Goal: Task Accomplishment & Management: Manage account settings

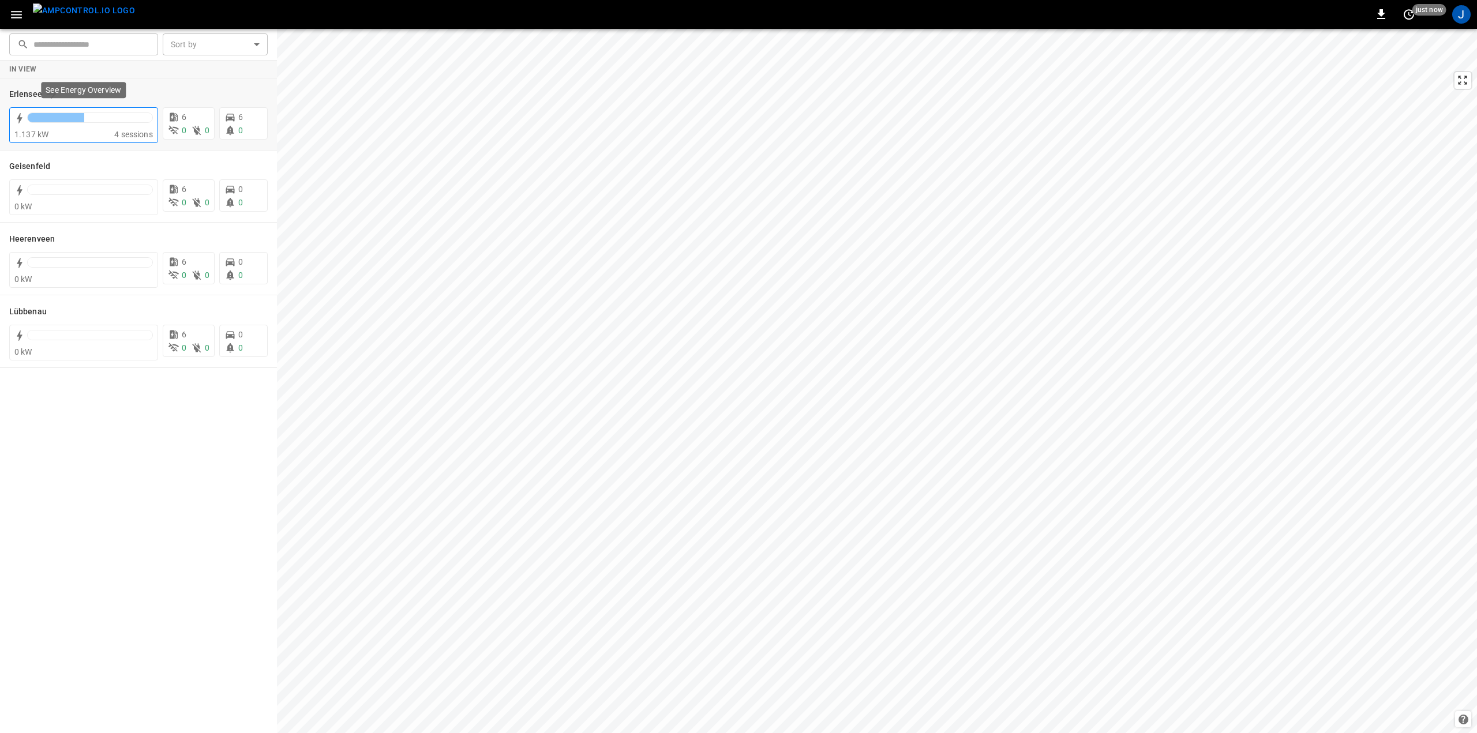
click at [128, 121] on div at bounding box center [90, 117] width 125 height 9
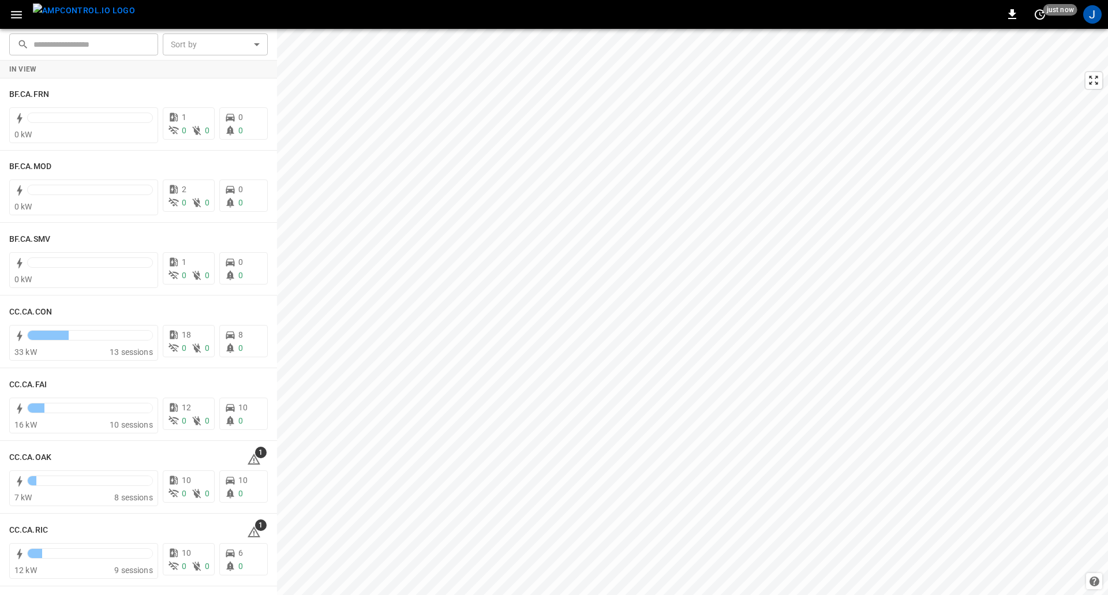
click at [17, 10] on icon "button" at bounding box center [16, 14] width 14 height 14
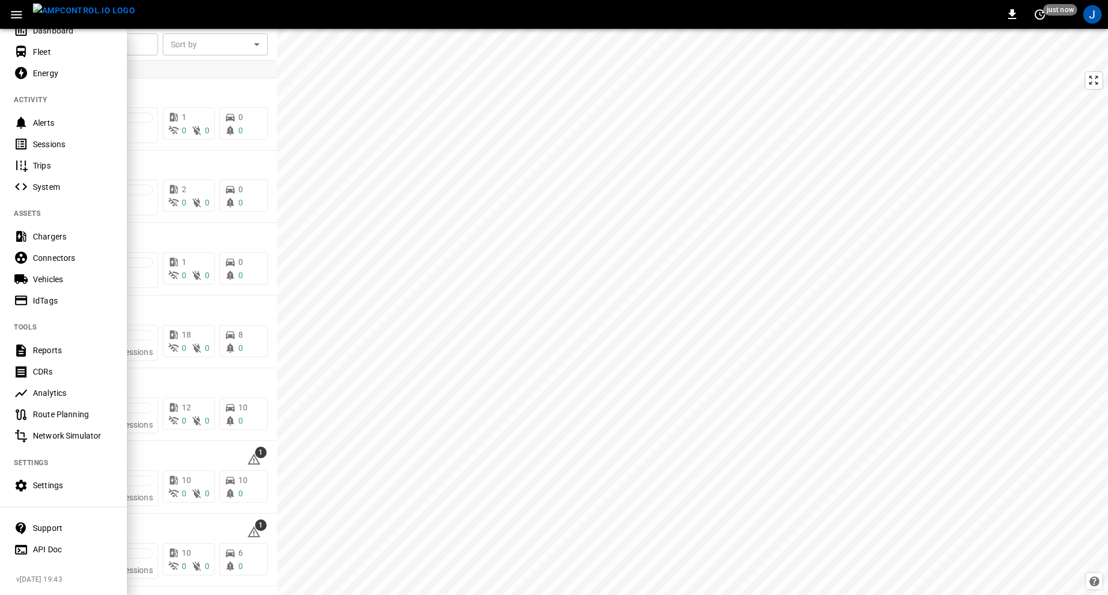
scroll to position [72, 0]
click at [55, 475] on div "Settings" at bounding box center [63, 485] width 127 height 21
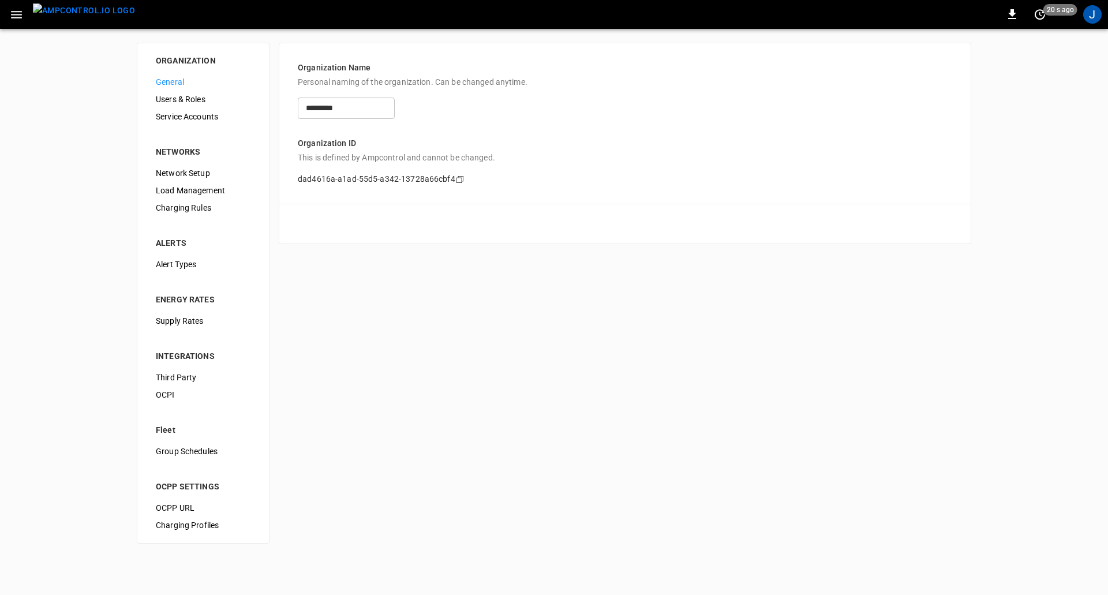
click at [186, 328] on div "Supply Rates" at bounding box center [203, 320] width 113 height 17
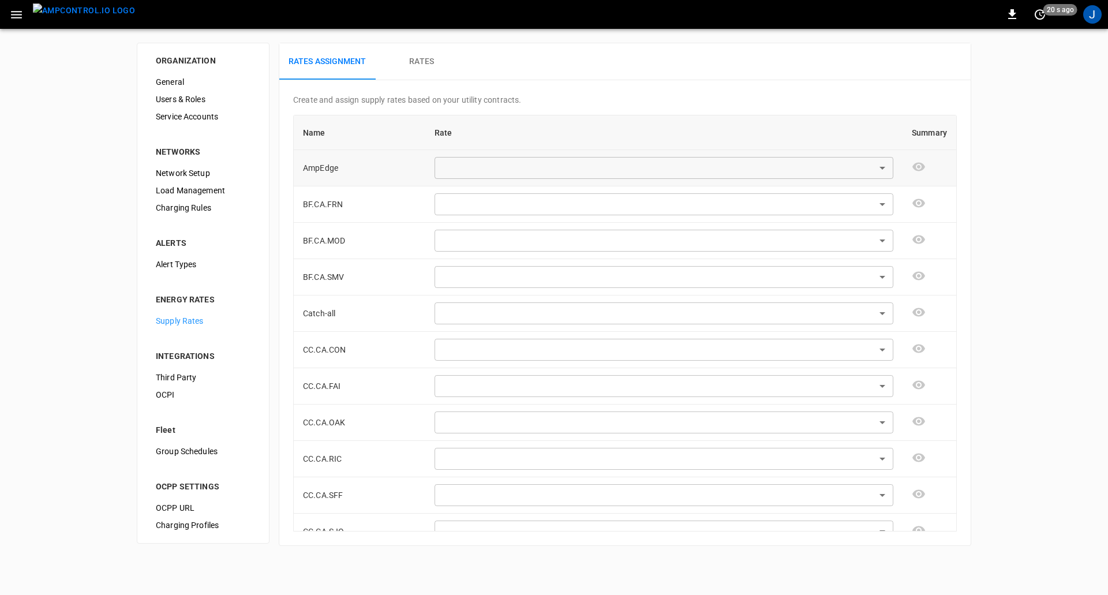
click at [560, 157] on body "0 20 s ago J ORGANIZATION General Users & Roles Service Accounts NETWORKS Netwo…" at bounding box center [554, 280] width 1108 height 560
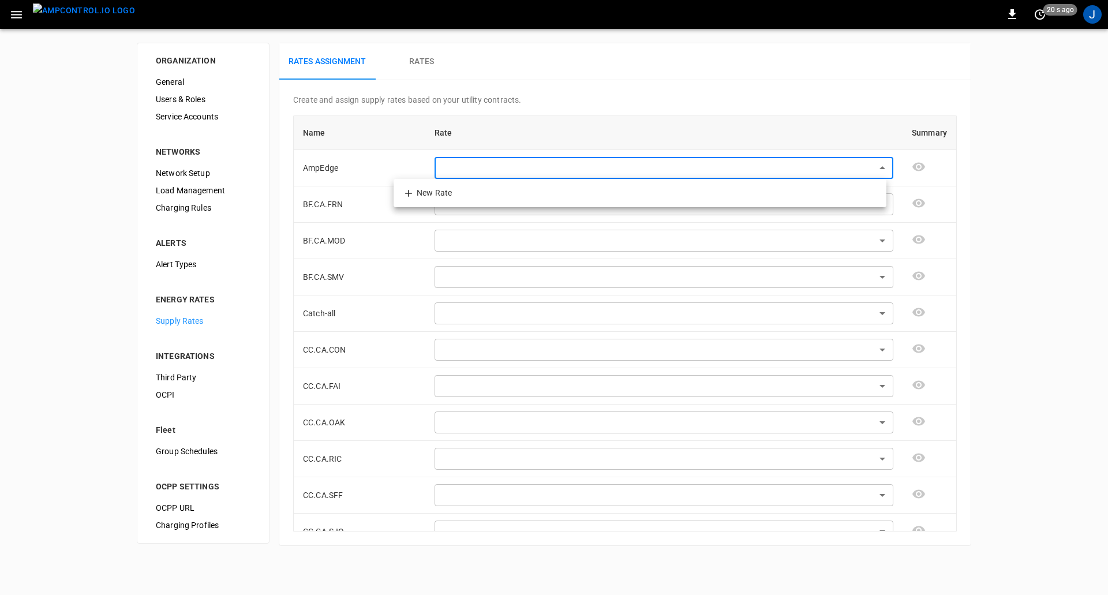
drag, startPoint x: 544, startPoint y: 111, endPoint x: 528, endPoint y: 102, distance: 18.1
click at [543, 111] on div at bounding box center [554, 297] width 1108 height 595
click at [427, 55] on button "Rates" at bounding box center [422, 61] width 92 height 37
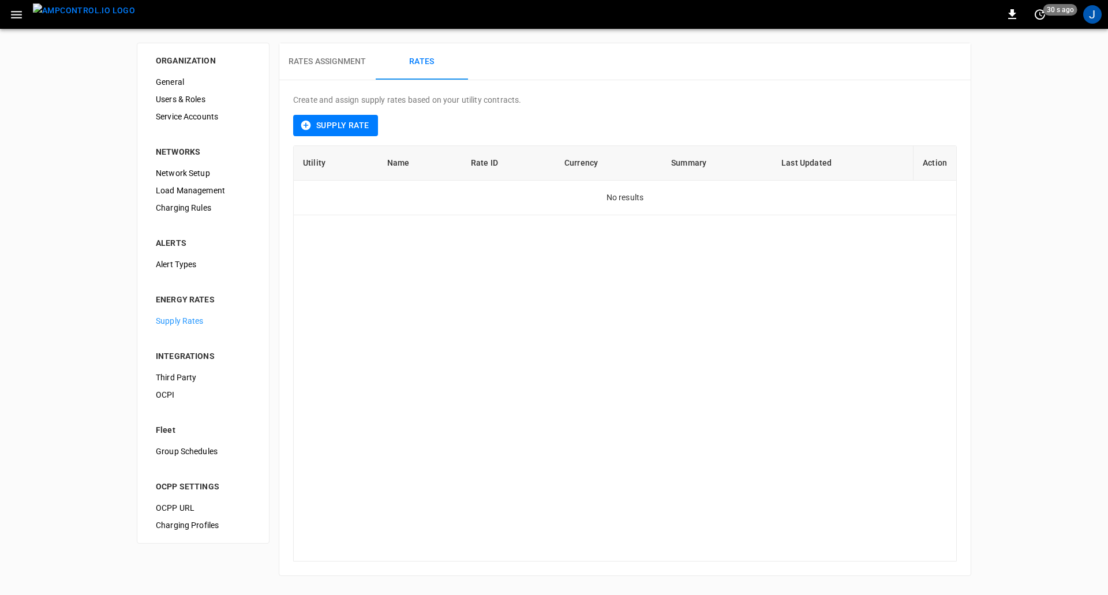
click at [339, 72] on button "Rates Assignment" at bounding box center [327, 61] width 96 height 37
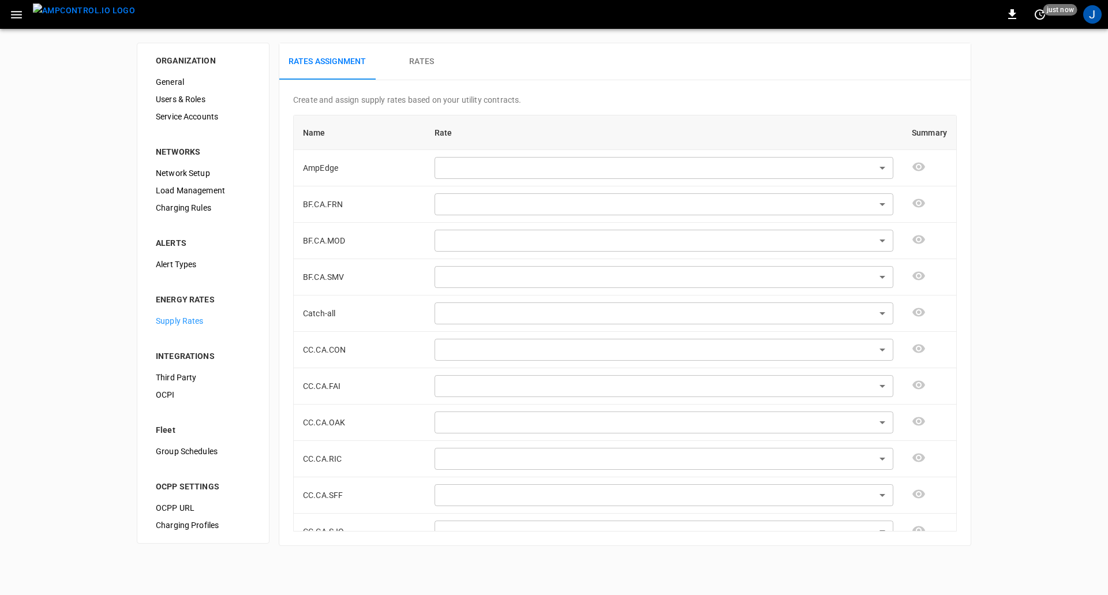
click at [440, 58] on button "Rates" at bounding box center [422, 61] width 92 height 37
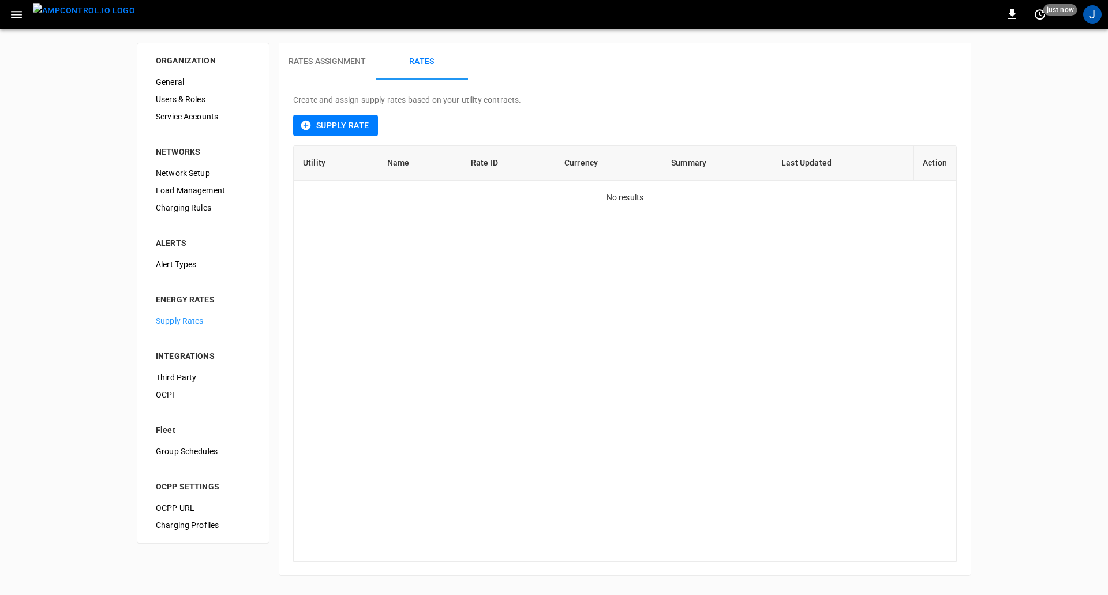
click at [1096, 15] on div "J" at bounding box center [1092, 14] width 18 height 18
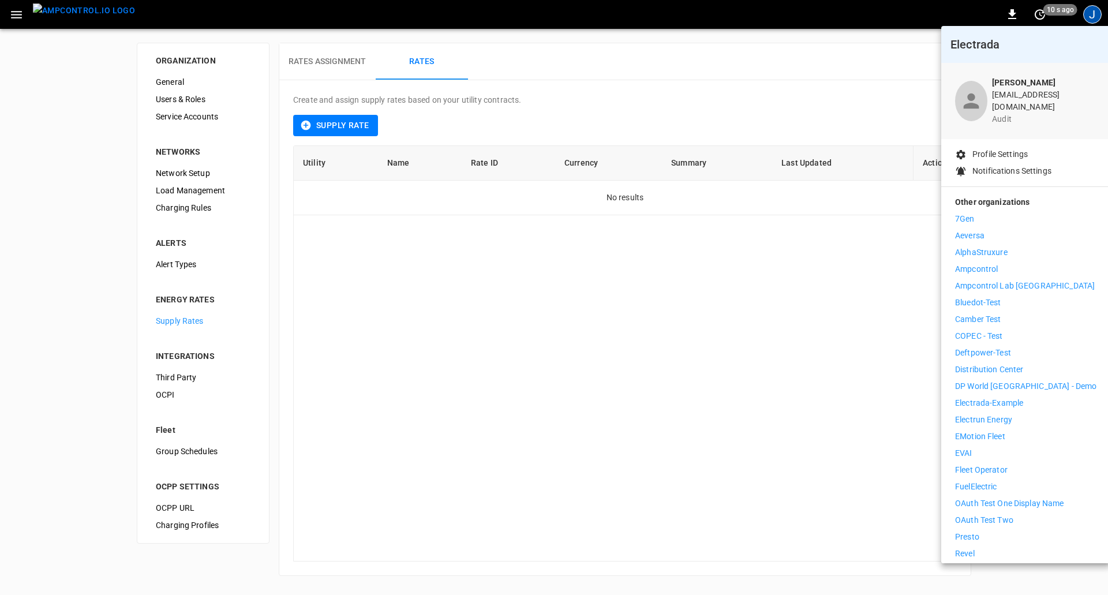
click at [1007, 363] on p "Distribution Center" at bounding box center [989, 369] width 69 height 12
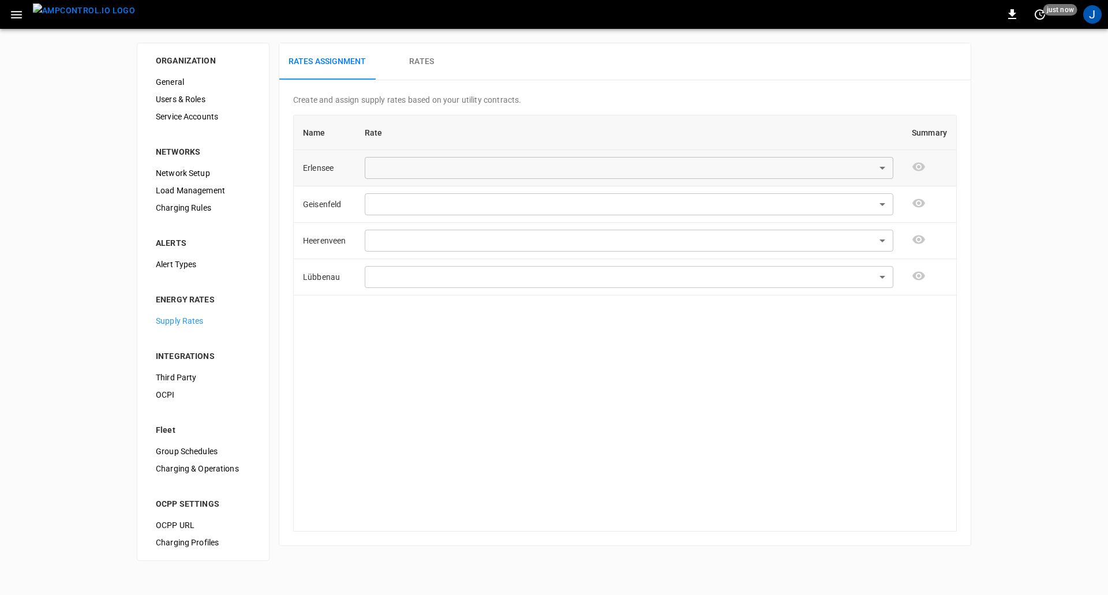
click at [395, 178] on body "0 just now J ORGANIZATION General Users & Roles Service Accounts NETWORKS Netwo…" at bounding box center [554, 287] width 1108 height 575
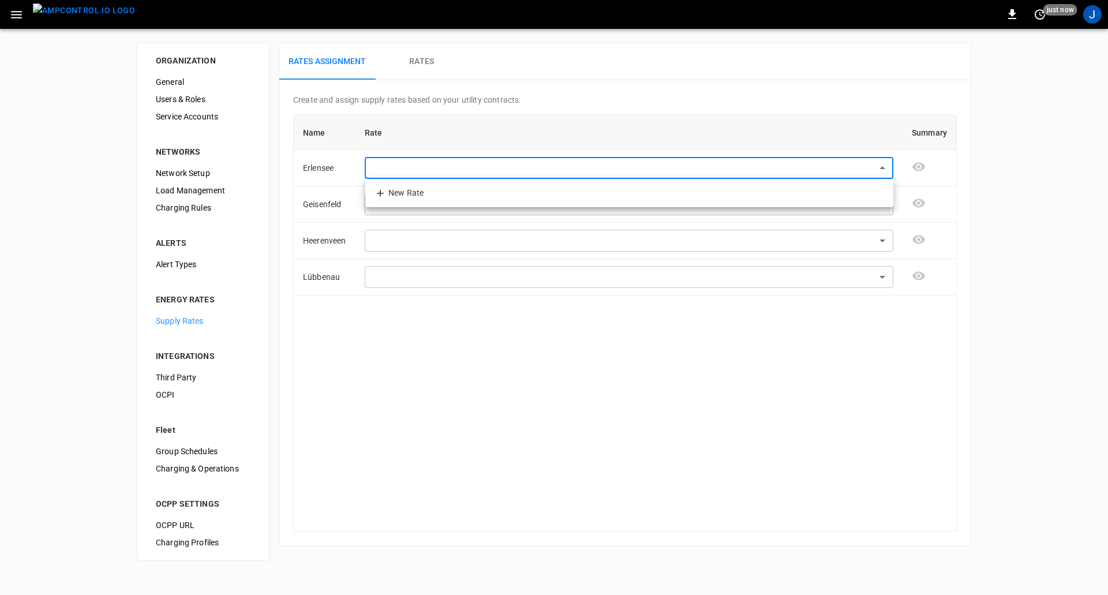
drag, startPoint x: 474, startPoint y: 82, endPoint x: 451, endPoint y: 67, distance: 27.5
click at [474, 83] on div at bounding box center [554, 297] width 1108 height 595
click at [431, 58] on h6 "Rates" at bounding box center [421, 61] width 25 height 13
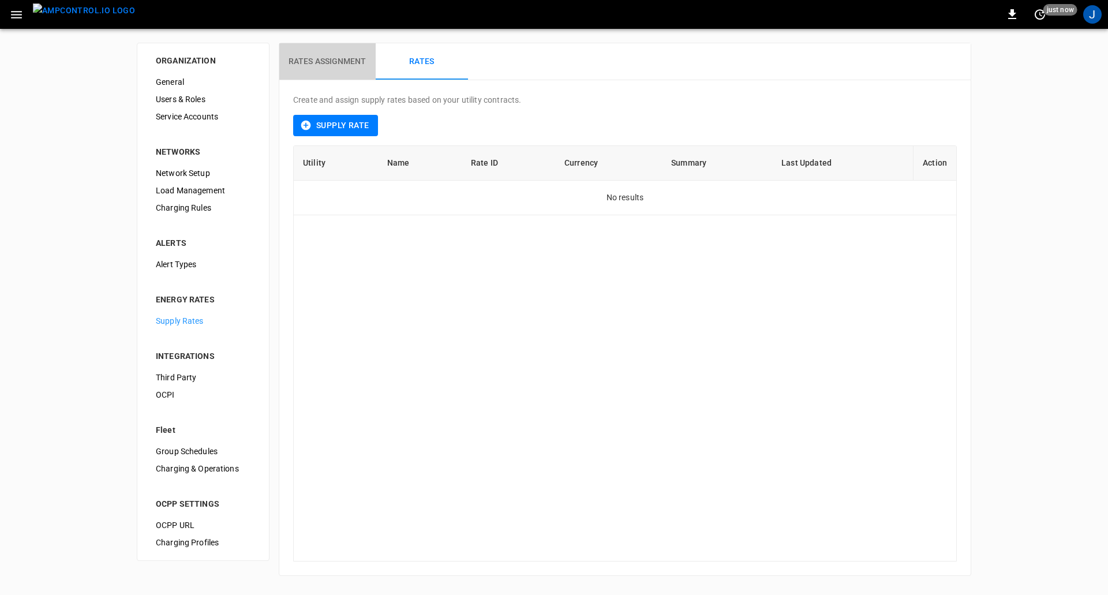
click at [337, 69] on button "Rates Assignment" at bounding box center [327, 61] width 96 height 37
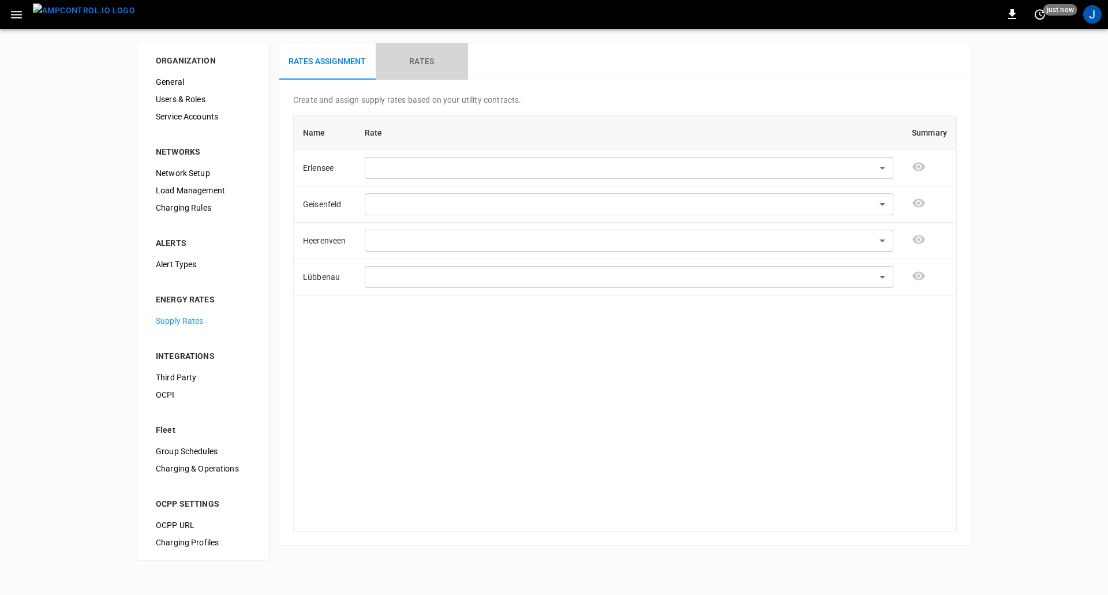
click at [448, 59] on button "Rates" at bounding box center [422, 61] width 92 height 37
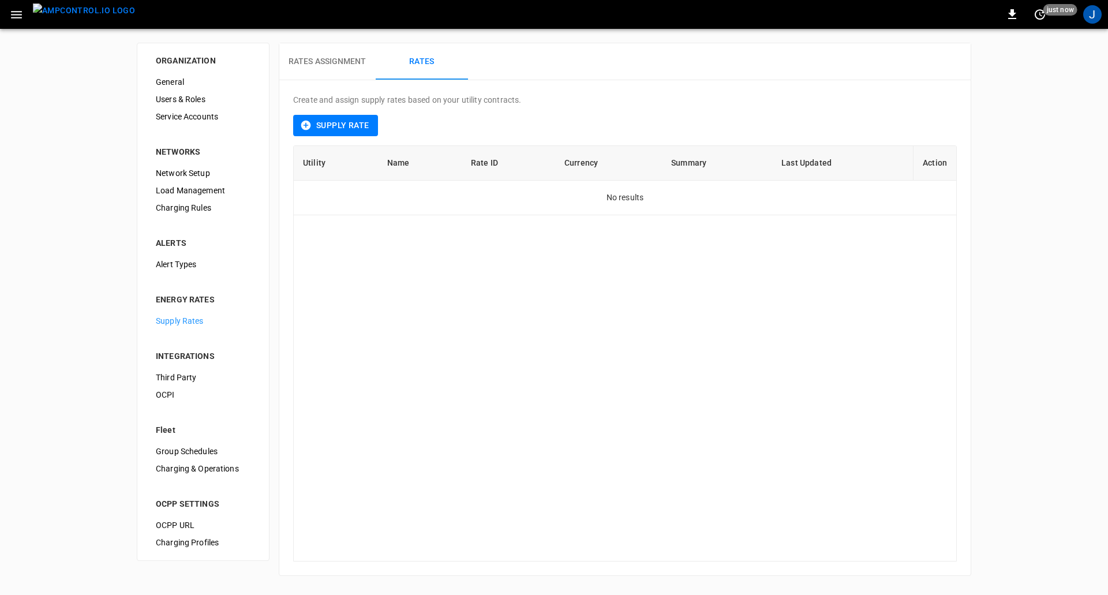
click at [331, 54] on button "Rates Assignment" at bounding box center [327, 61] width 96 height 37
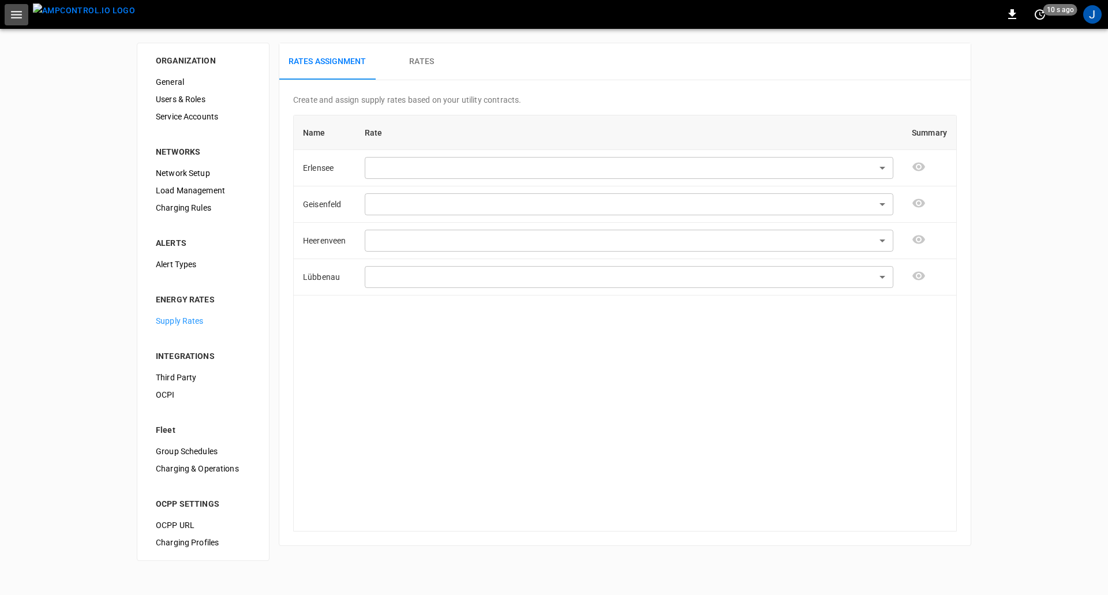
click at [7, 24] on button "button" at bounding box center [17, 14] width 24 height 21
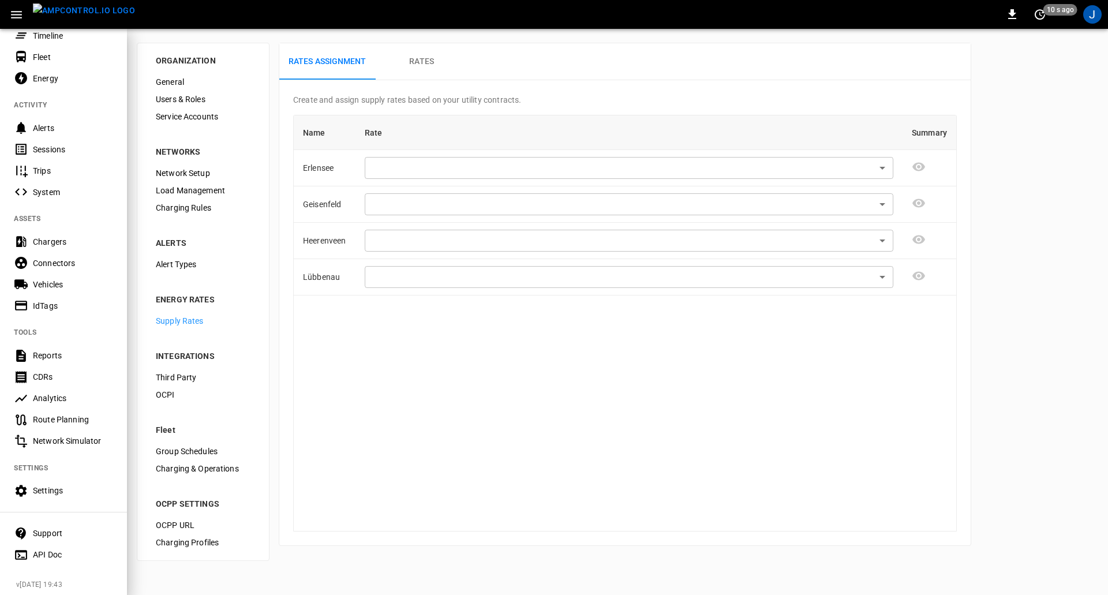
scroll to position [93, 0]
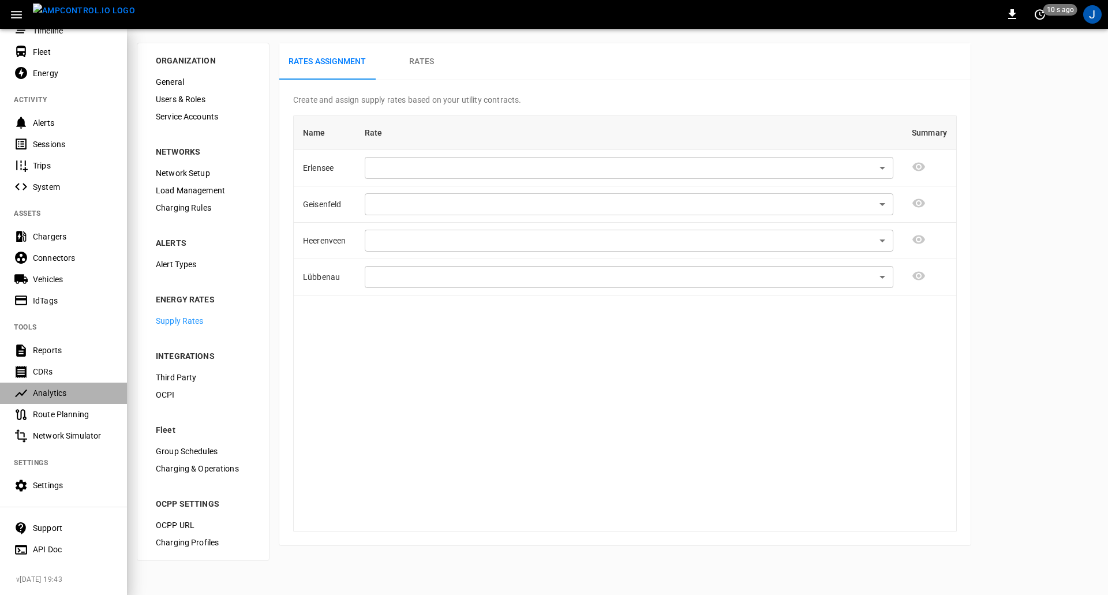
click at [63, 382] on div "Analytics" at bounding box center [63, 392] width 127 height 21
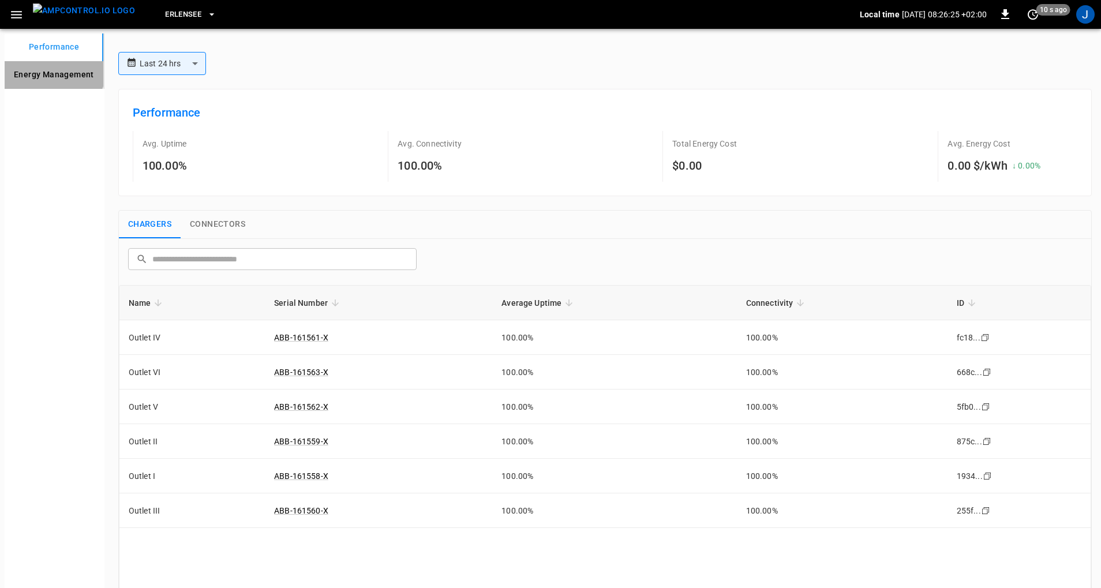
click at [42, 69] on Management "Energy Management" at bounding box center [54, 75] width 99 height 28
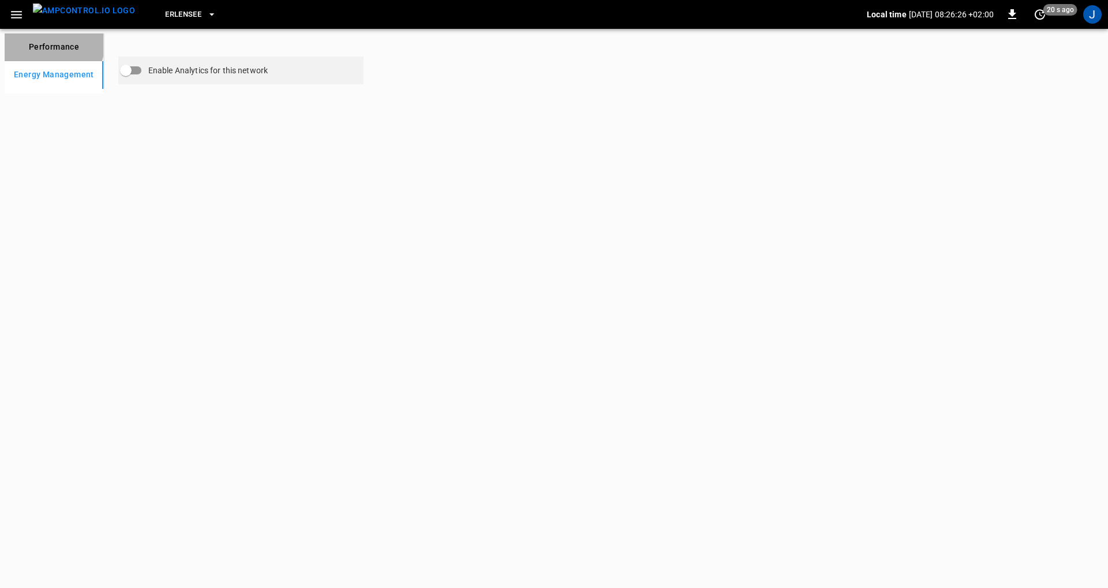
click at [43, 44] on button "Performance" at bounding box center [54, 47] width 99 height 28
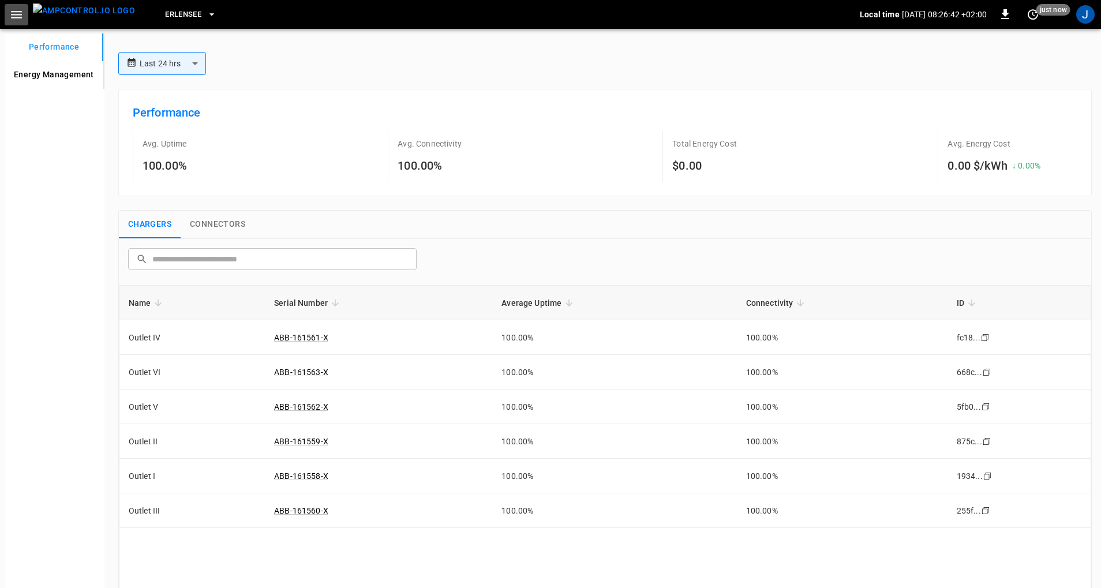
click at [13, 21] on icon "button" at bounding box center [16, 14] width 14 height 14
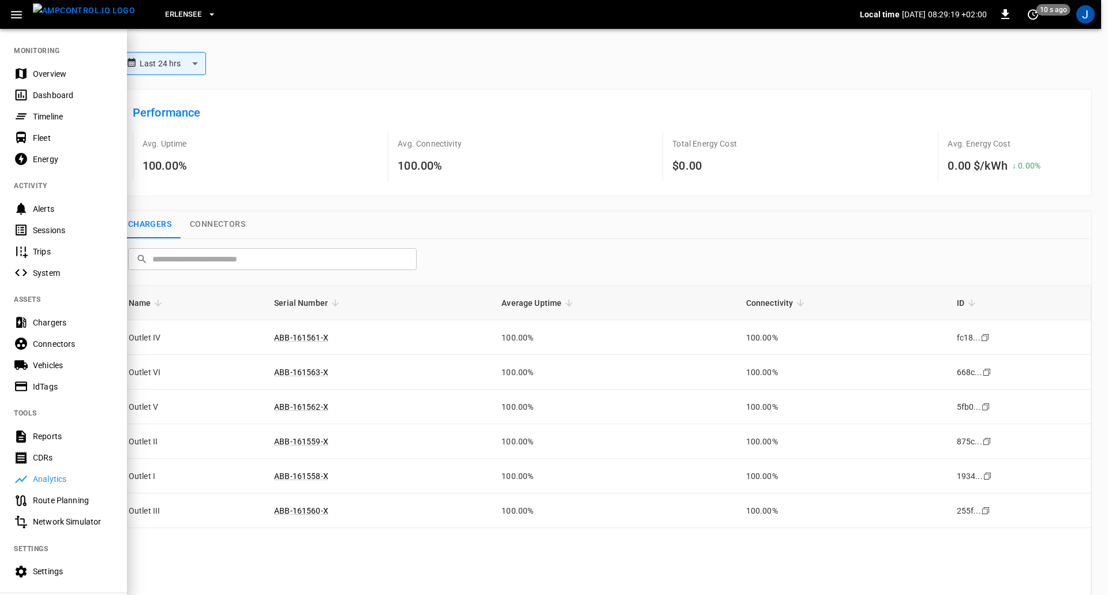
click at [18, 7] on icon "button" at bounding box center [16, 14] width 14 height 14
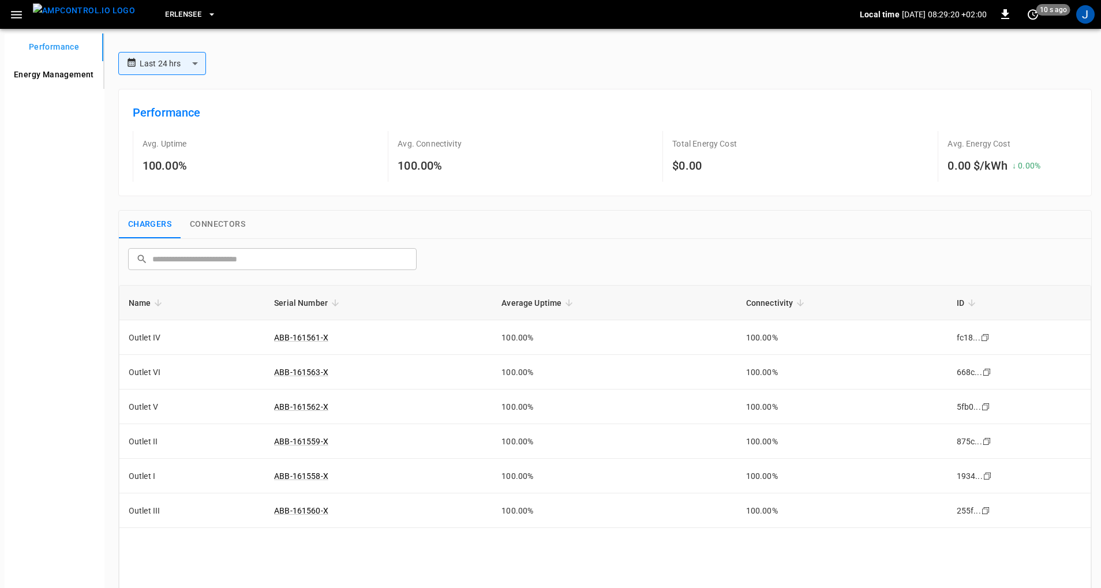
click at [20, 14] on icon "button" at bounding box center [16, 14] width 11 height 7
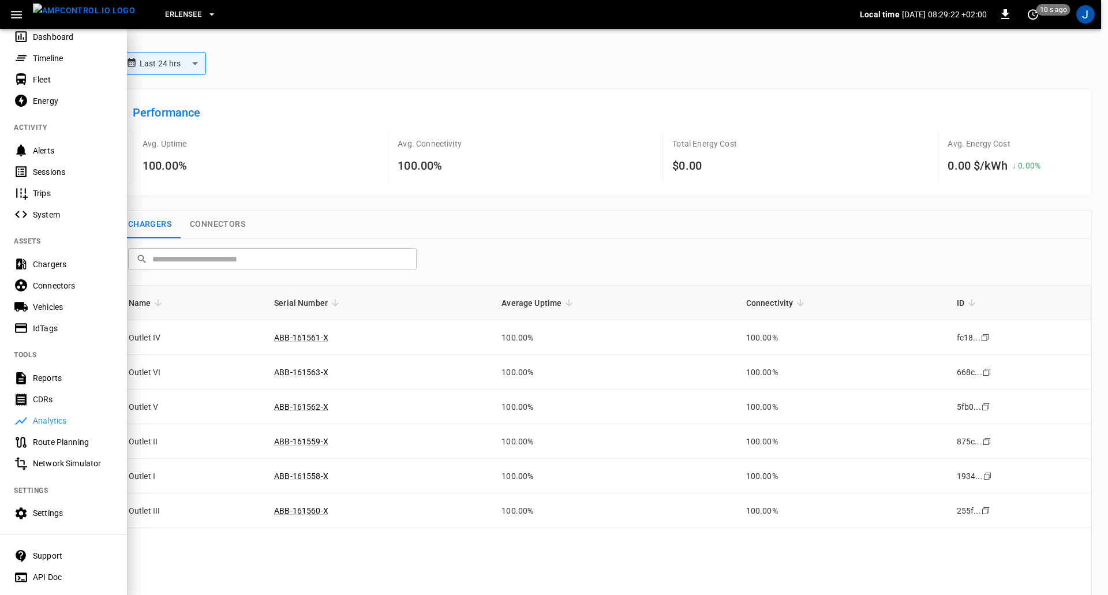
scroll to position [93, 0]
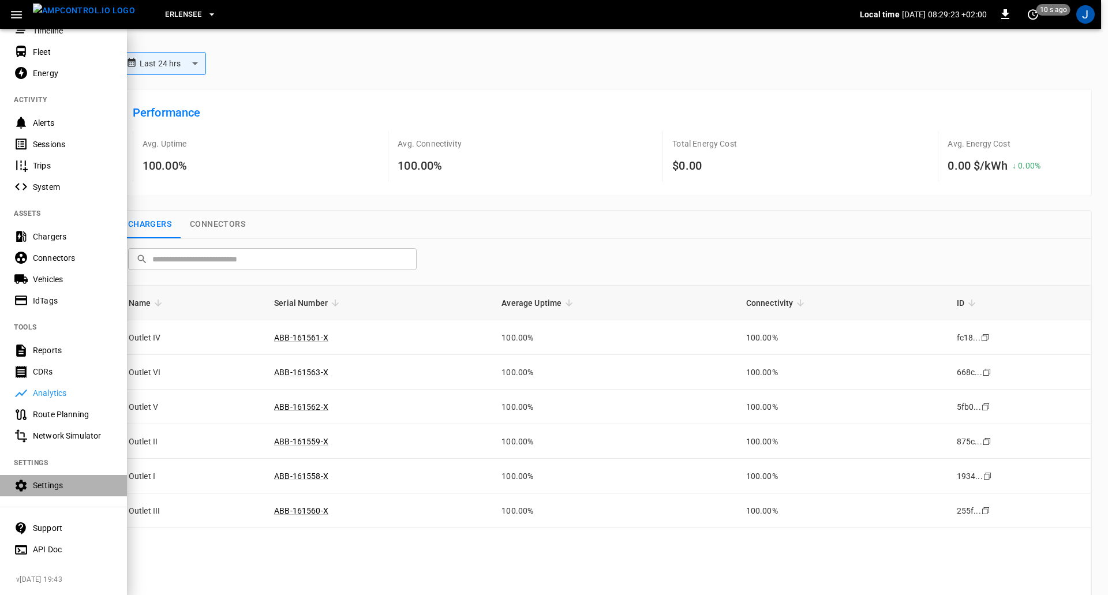
click at [46, 475] on div "Settings" at bounding box center [63, 485] width 127 height 21
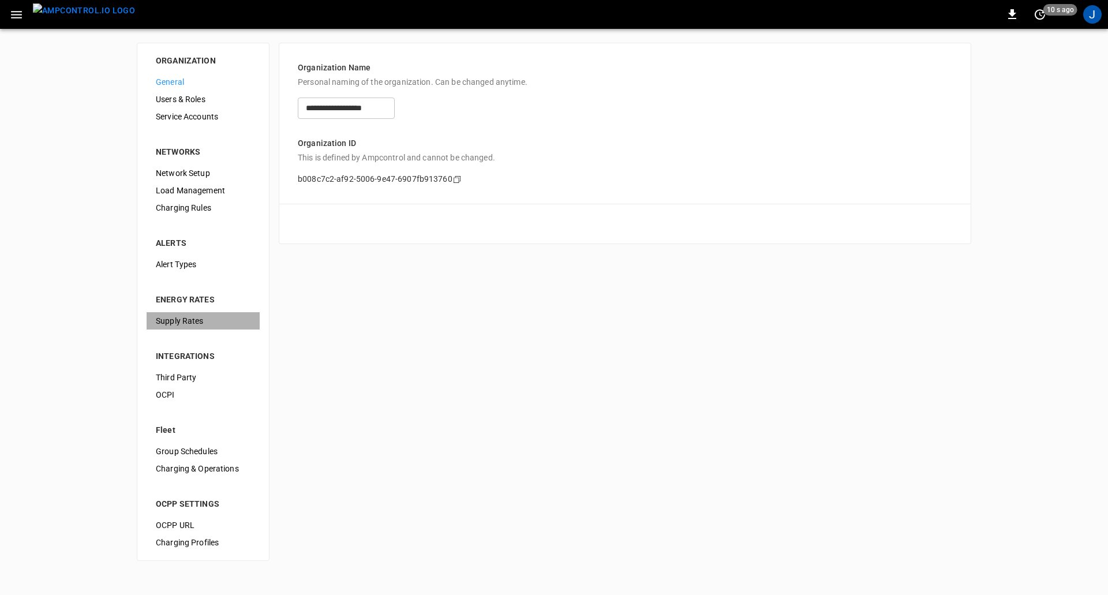
click at [192, 325] on span "Supply Rates" at bounding box center [203, 321] width 95 height 12
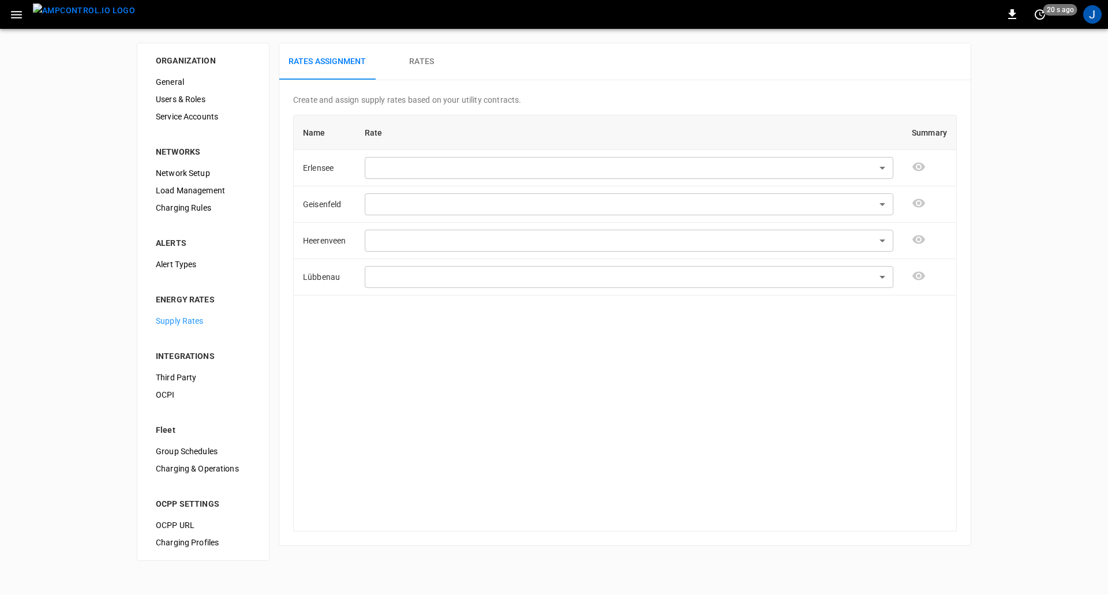
click at [418, 52] on button "Rates" at bounding box center [422, 61] width 92 height 37
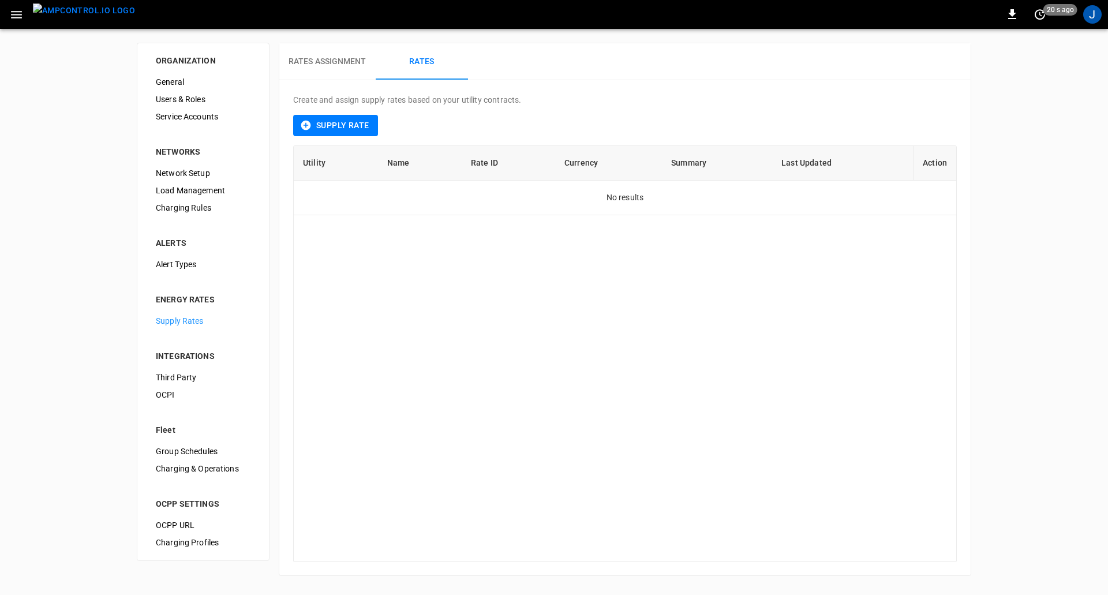
click at [335, 121] on button "Supply Rate" at bounding box center [335, 125] width 85 height 21
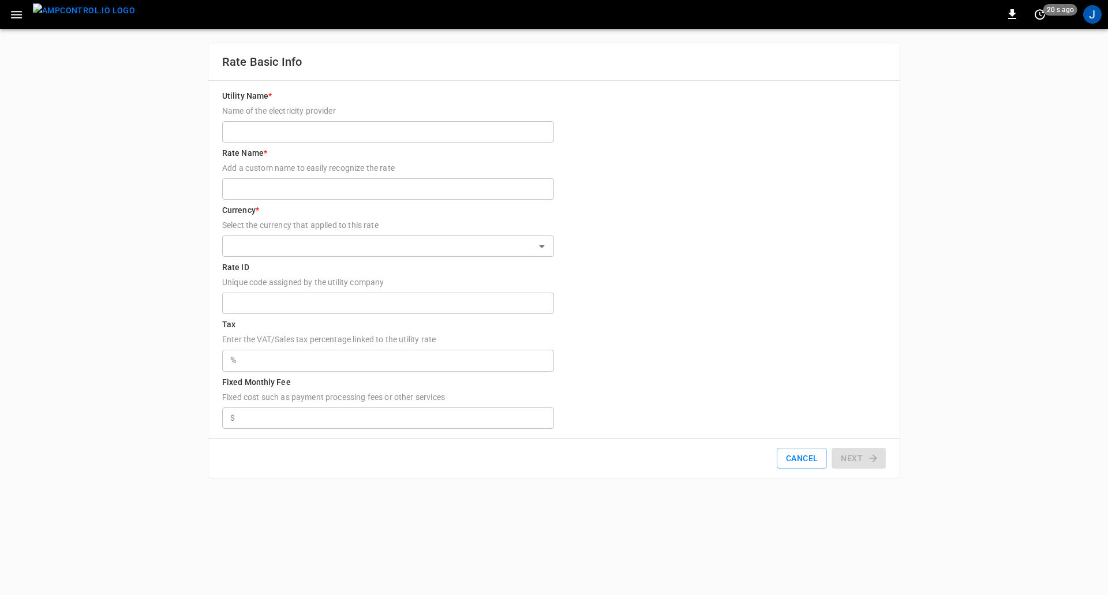
click at [329, 140] on input "Utility Name * Name of the electricity provider" at bounding box center [388, 131] width 332 height 21
